Goal: Task Accomplishment & Management: Manage account settings

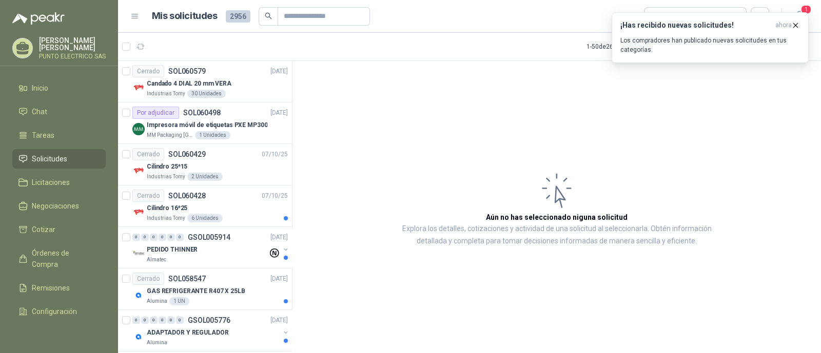
click at [653, 35] on div "¡Has recibido nuevas solicitudes! ahora Los compradores han publicado nuevas so…" at bounding box center [709, 37] width 179 height 33
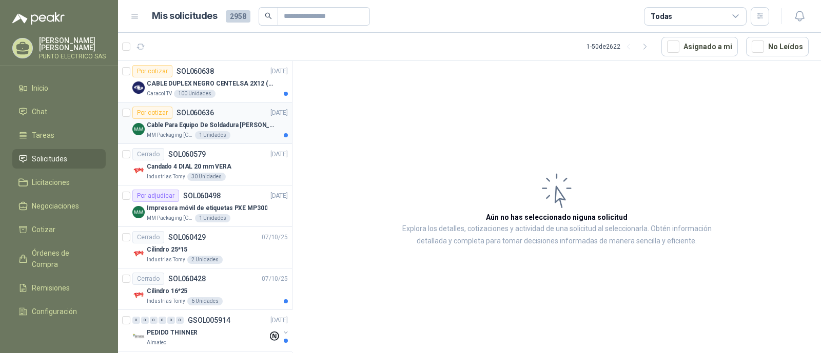
click at [234, 121] on p "Cable Para Equipo De Soldadura [PERSON_NAME]" at bounding box center [211, 126] width 128 height 10
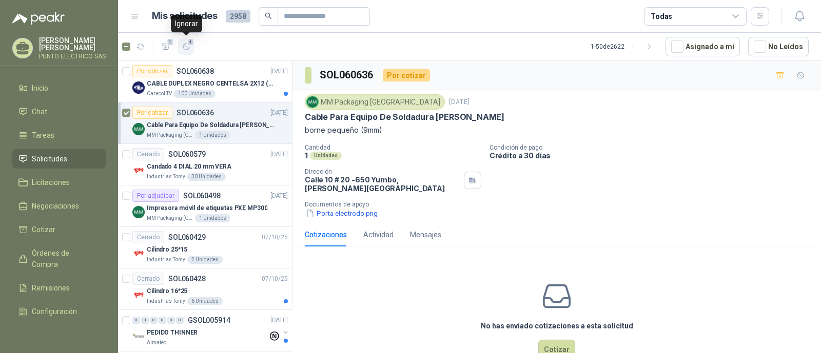
click at [185, 48] on icon "button" at bounding box center [186, 47] width 9 height 9
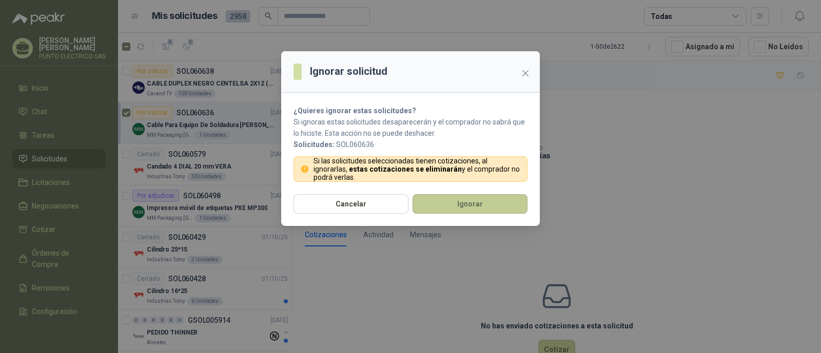
click at [467, 201] on button "Ignorar" at bounding box center [469, 203] width 115 height 19
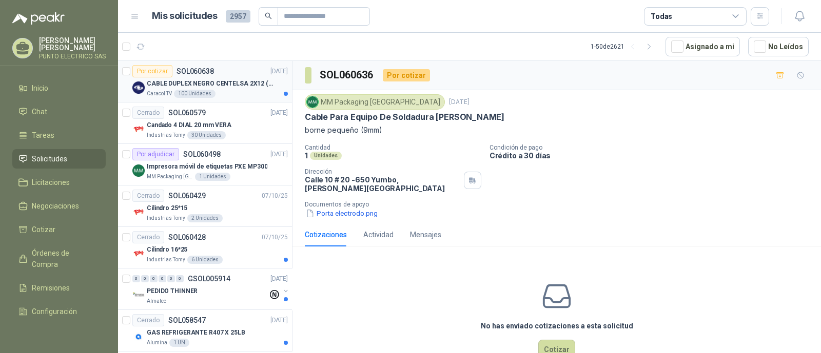
click at [246, 88] on div "CABLE DUPLEX NEGRO CENTELSA 2X12 (COLOR NEGRO)" at bounding box center [217, 83] width 141 height 12
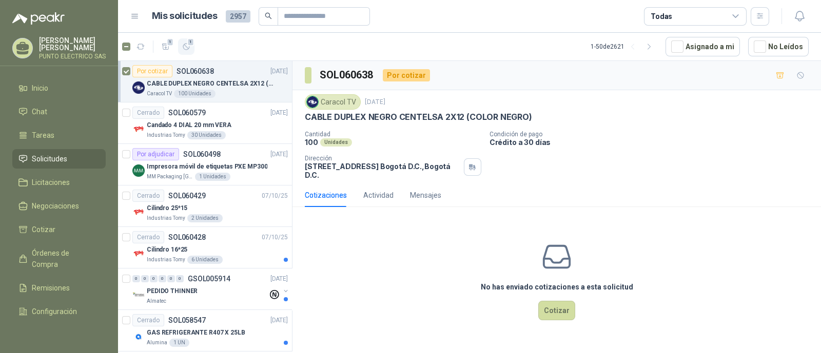
click at [187, 51] on button "1" at bounding box center [186, 46] width 16 height 16
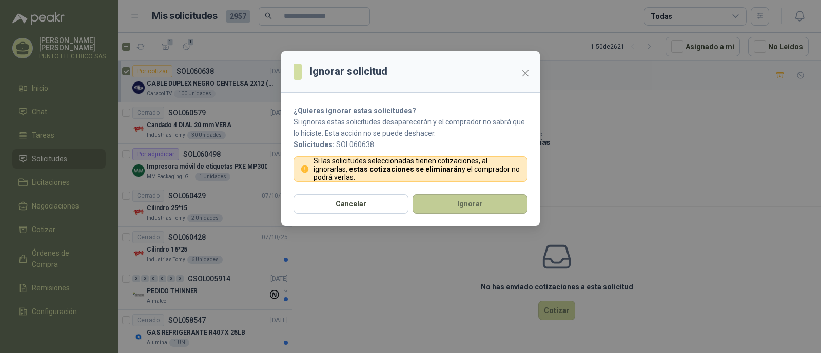
click at [486, 209] on button "Ignorar" at bounding box center [469, 203] width 115 height 19
